Goal: Find specific page/section

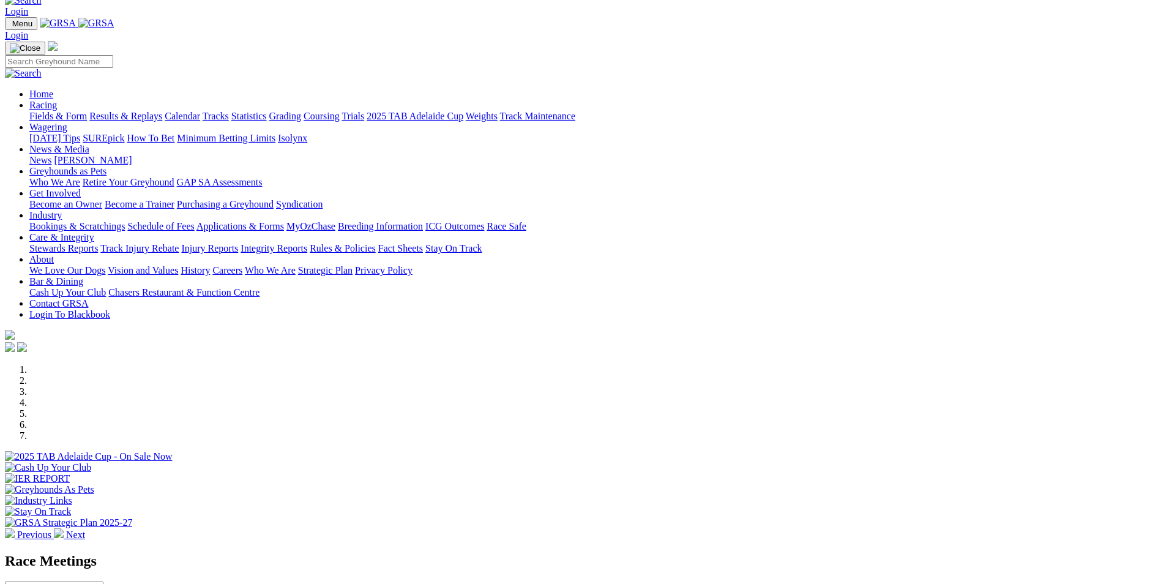
scroll to position [367, 0]
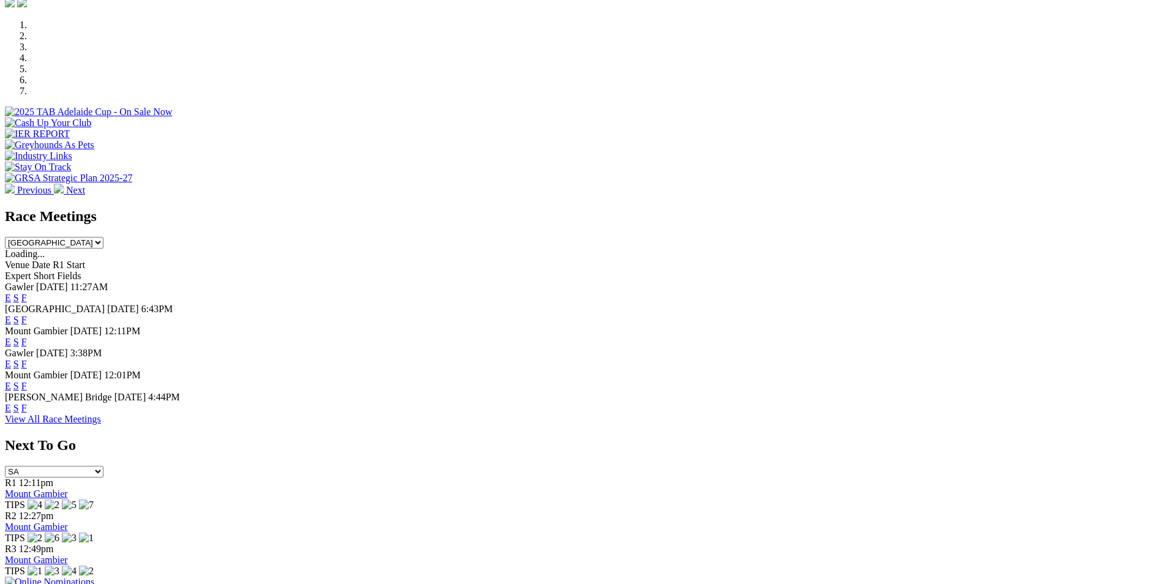
click at [27, 381] on link "F" at bounding box center [24, 386] width 6 height 10
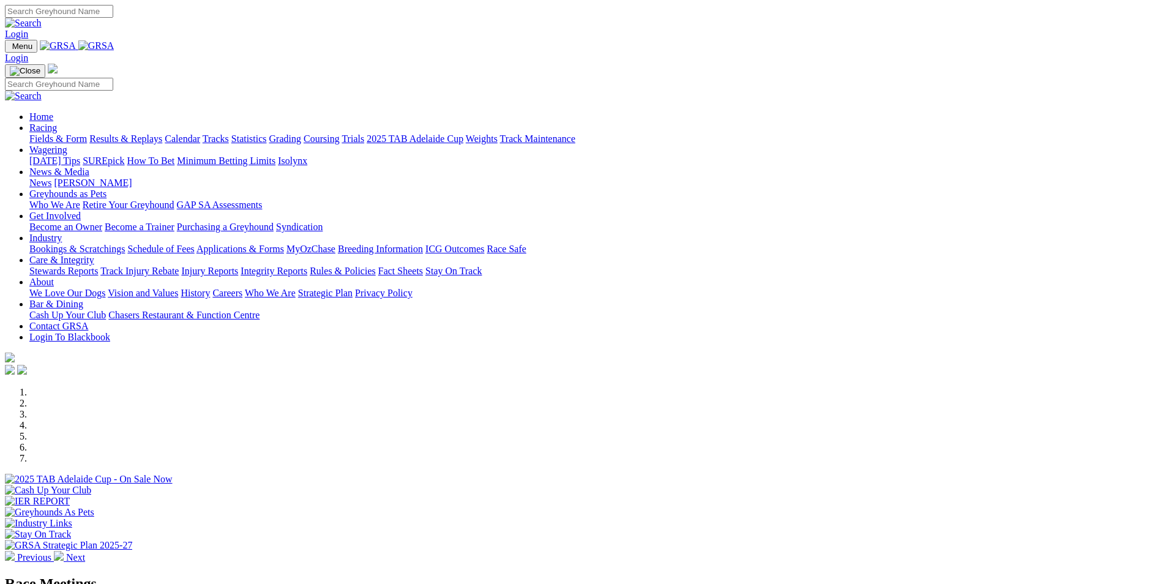
scroll to position [367, 0]
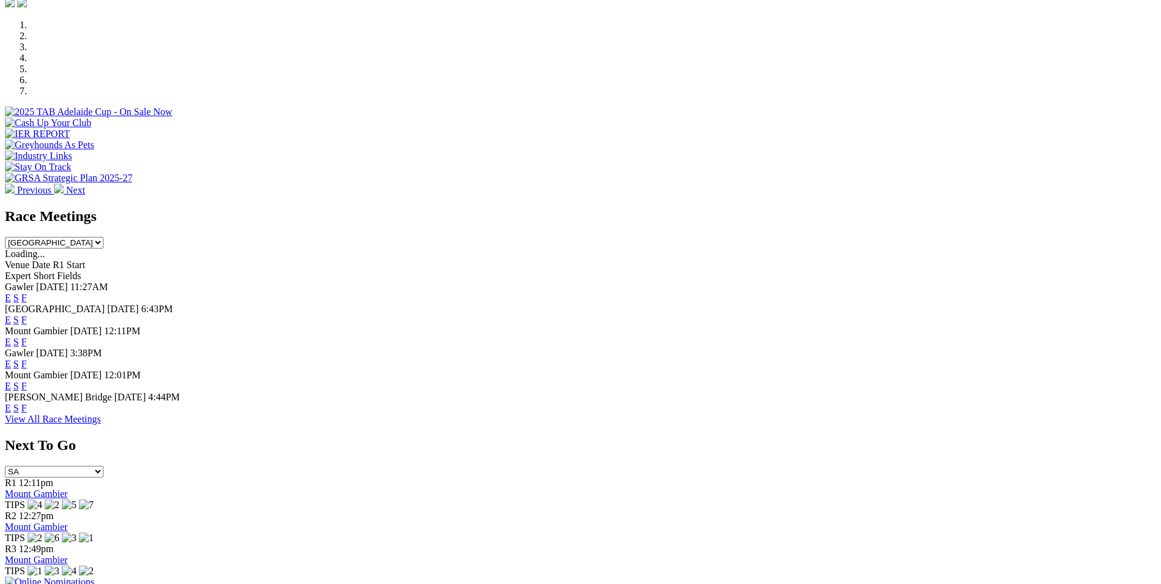
click at [27, 315] on link "F" at bounding box center [24, 320] width 6 height 10
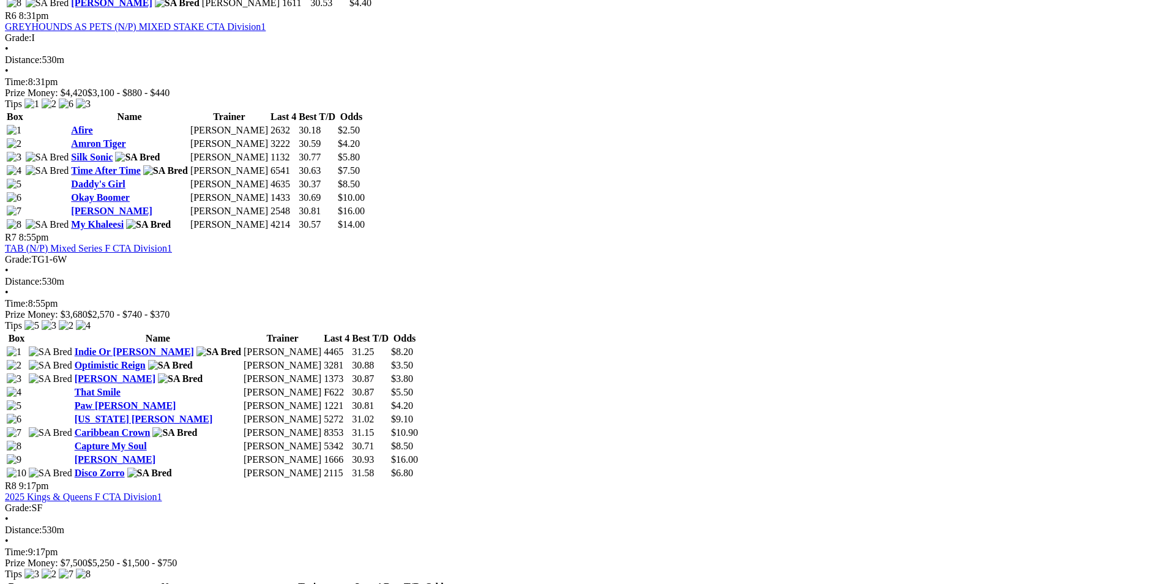
scroll to position [1346, 0]
